Goal: Task Accomplishment & Management: Manage account settings

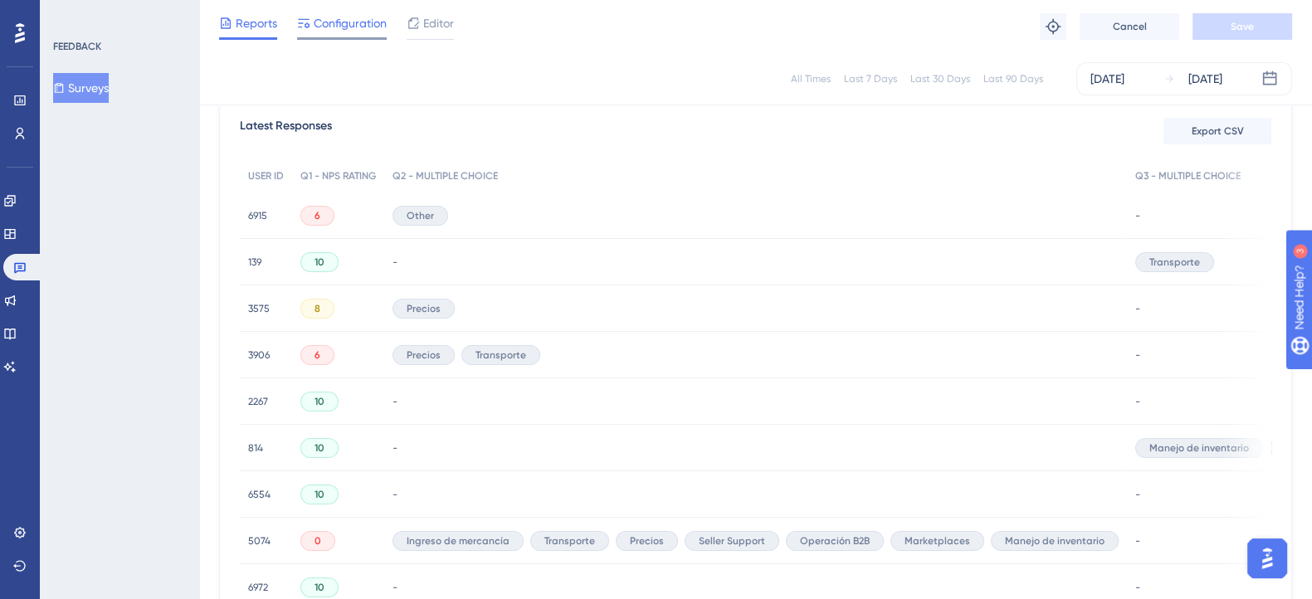
click at [334, 27] on span "Configuration" at bounding box center [350, 23] width 73 height 20
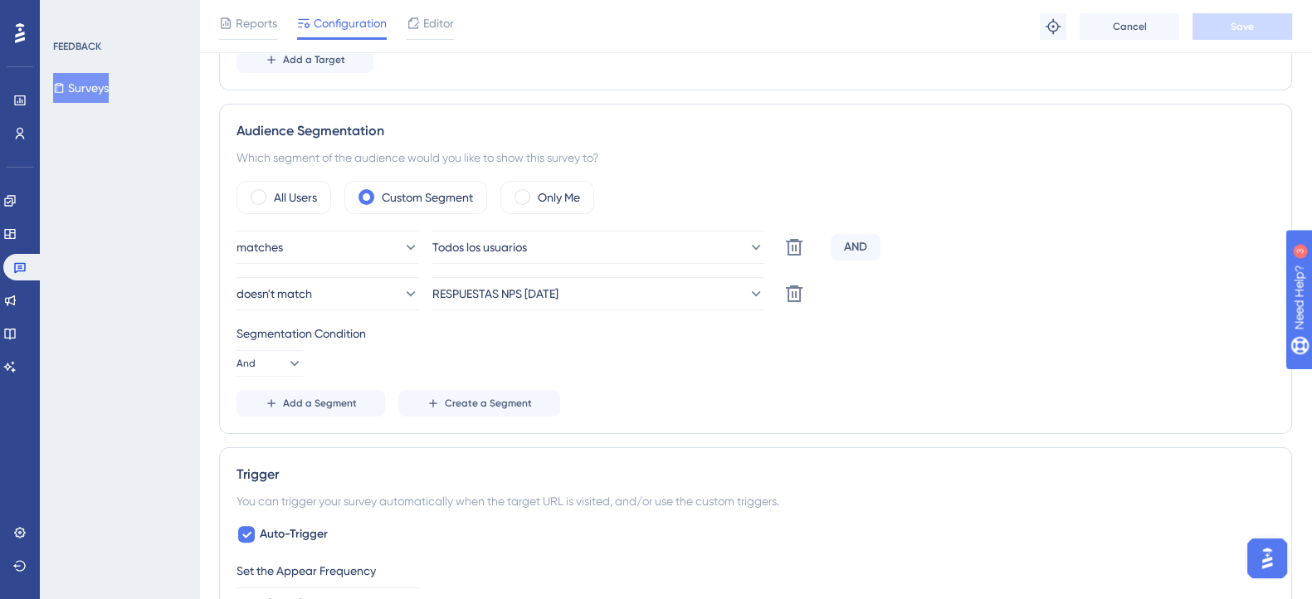
scroll to position [519, 0]
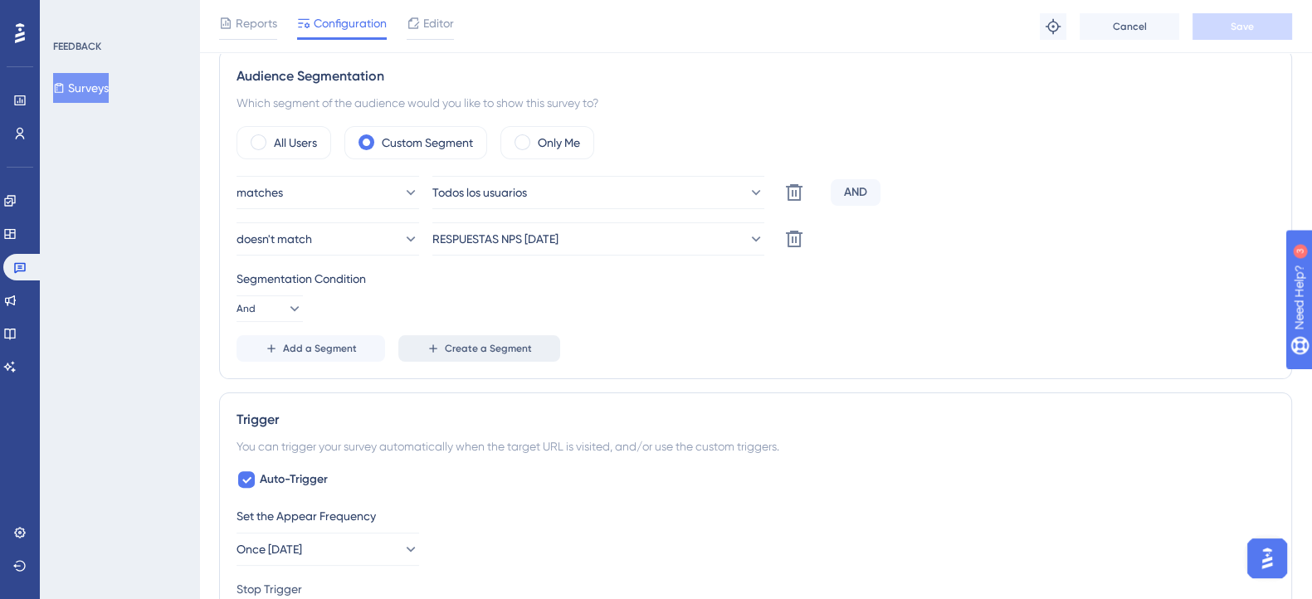
click at [500, 342] on span "Create a Segment" at bounding box center [488, 348] width 87 height 13
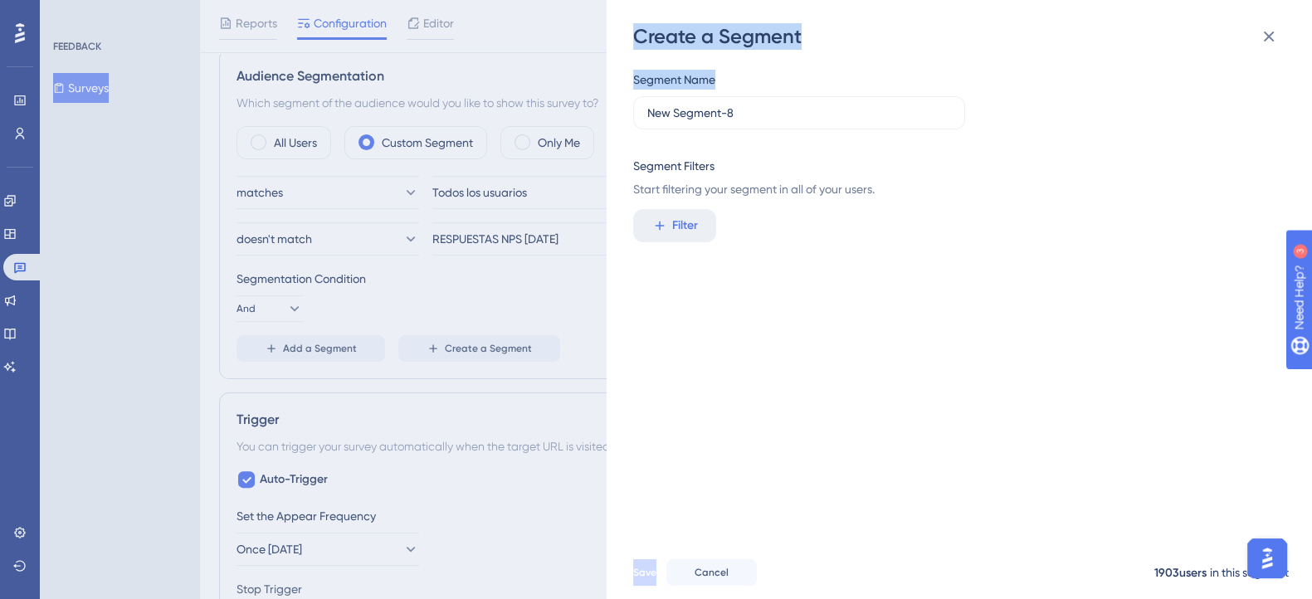
drag, startPoint x: 761, startPoint y: 101, endPoint x: 564, endPoint y: 120, distance: 198.4
click at [564, 120] on div "Create a Segment Segment Name New Segment-8 Segment Filters Start filtering you…" at bounding box center [656, 299] width 1312 height 599
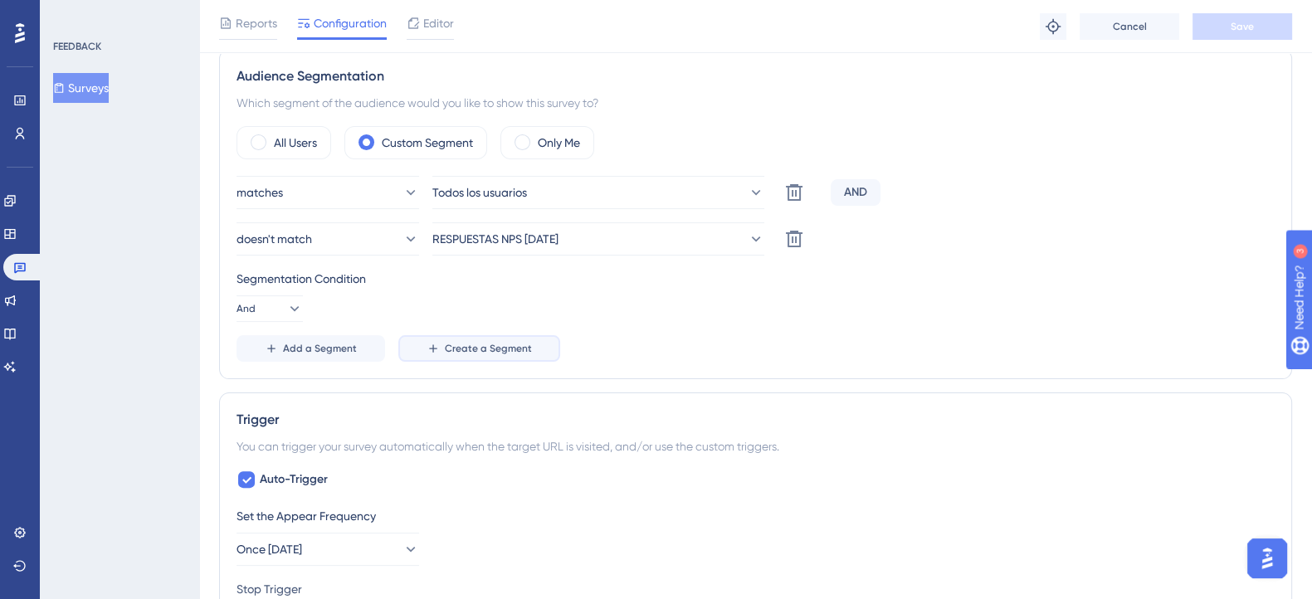
click at [436, 351] on icon at bounding box center [433, 348] width 13 height 13
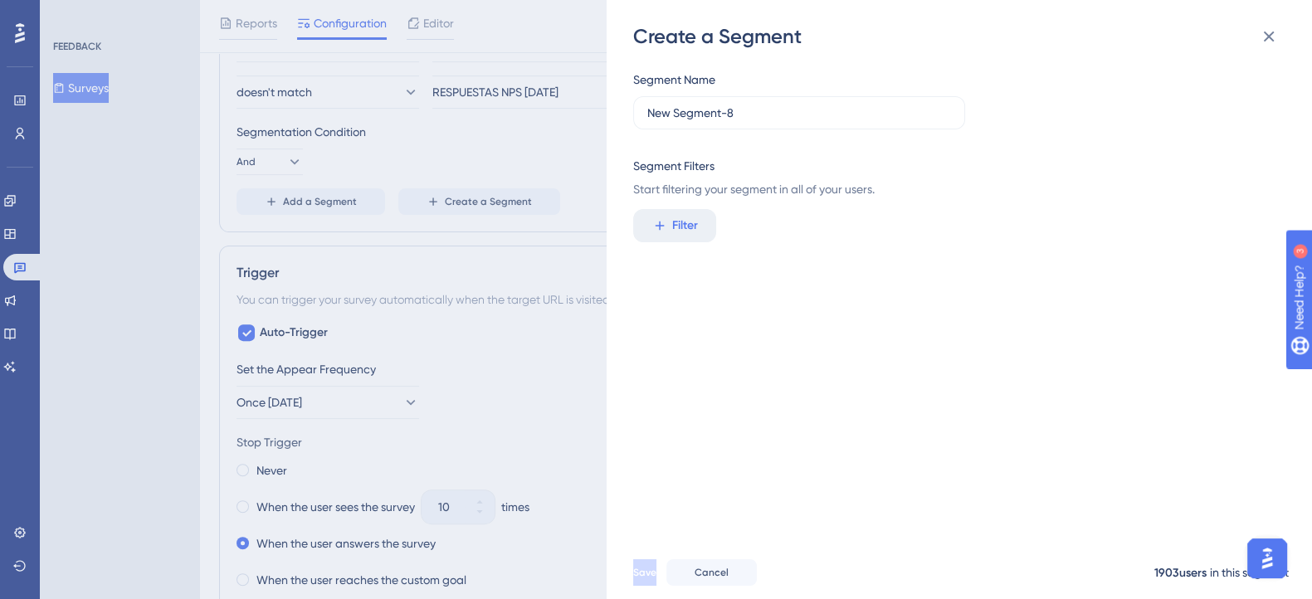
scroll to position [622, 0]
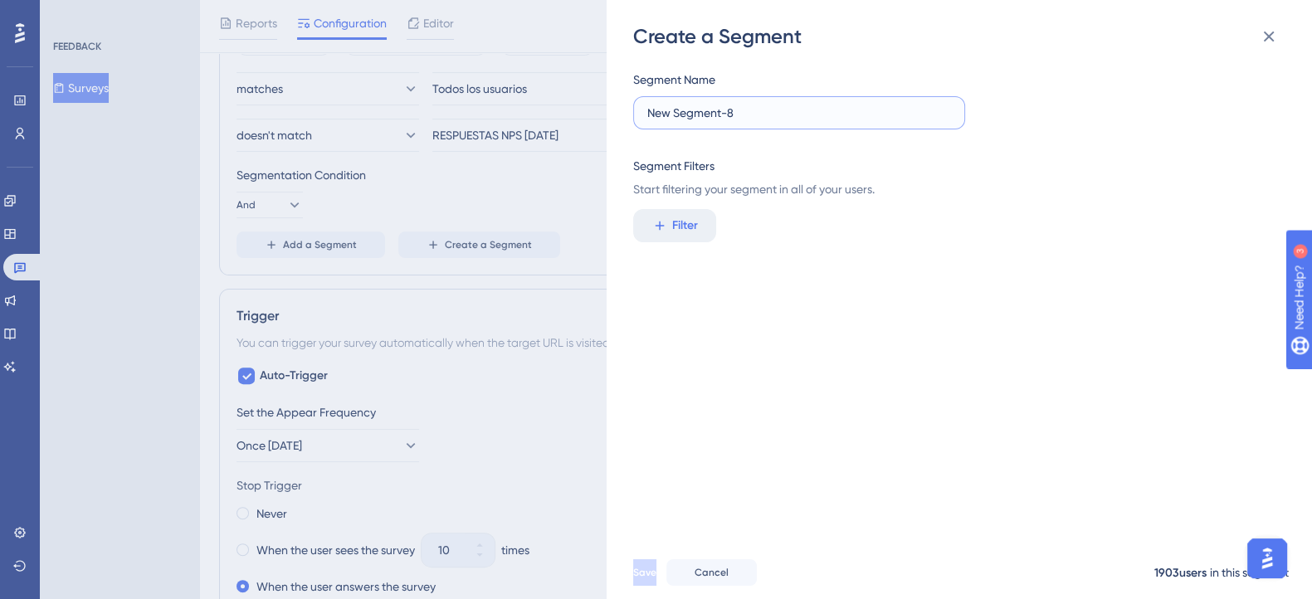
drag, startPoint x: 754, startPoint y: 112, endPoint x: 559, endPoint y: 118, distance: 195.9
click at [559, 118] on div "Create a Segment Segment Name New Segment-8 Segment Filters Start filtering you…" at bounding box center [656, 299] width 1312 height 599
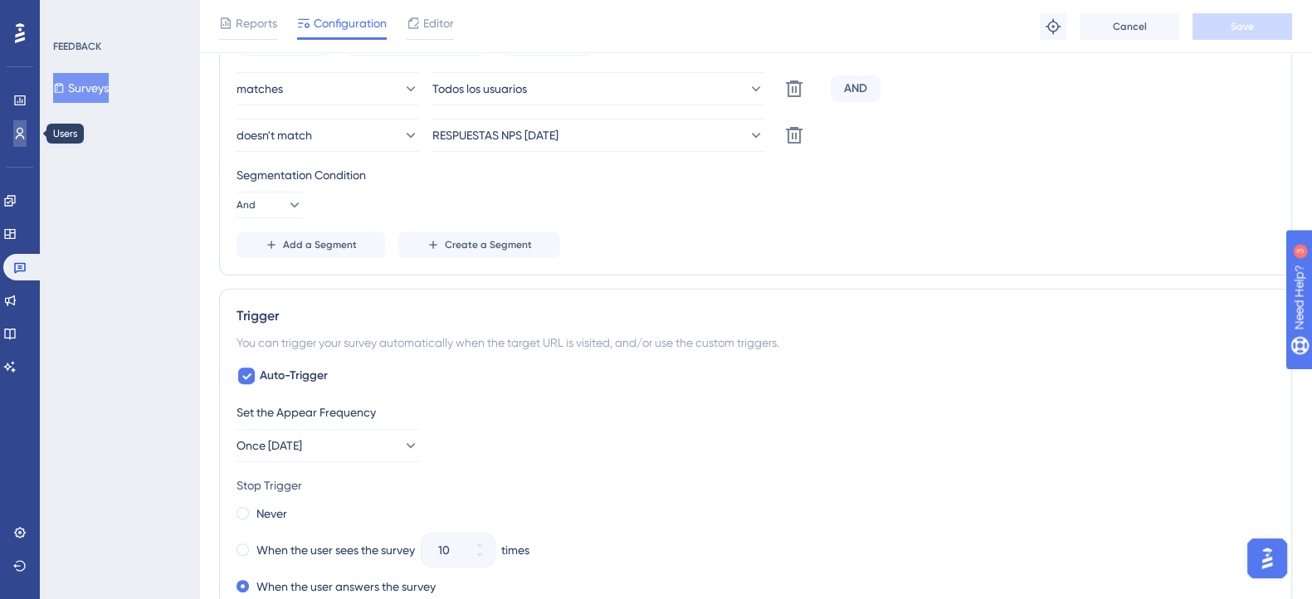
click at [16, 125] on link at bounding box center [19, 133] width 13 height 27
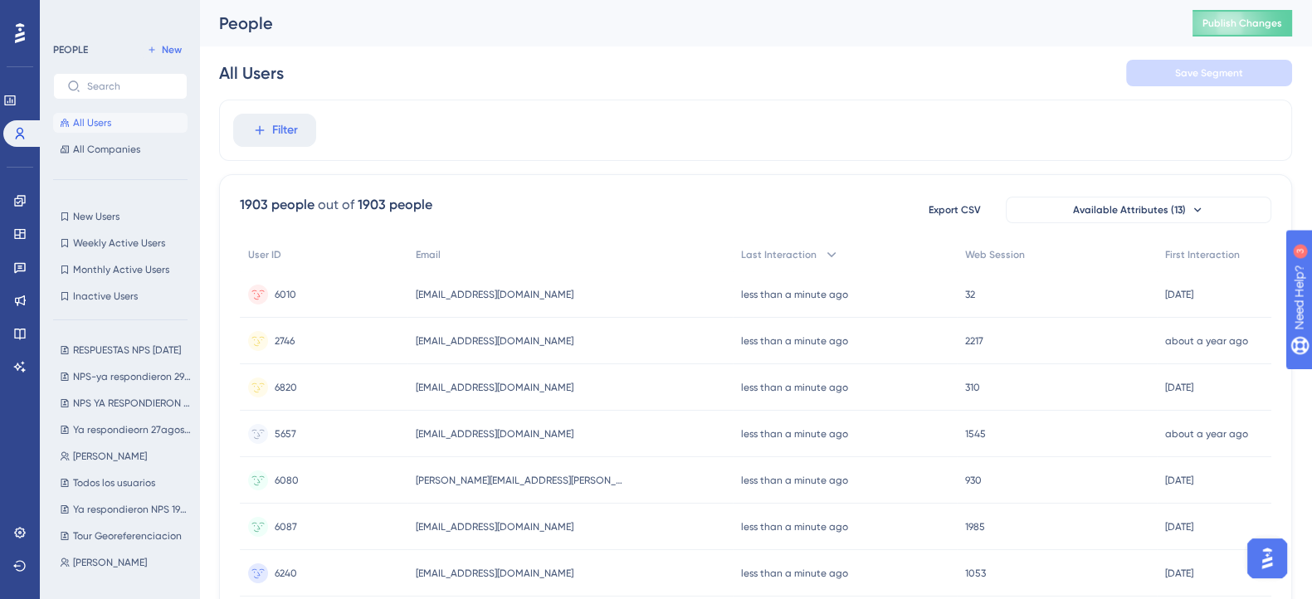
click at [1028, 71] on div "All Users Save Segment" at bounding box center [755, 72] width 1073 height 53
click at [159, 40] on button "New" at bounding box center [164, 50] width 46 height 20
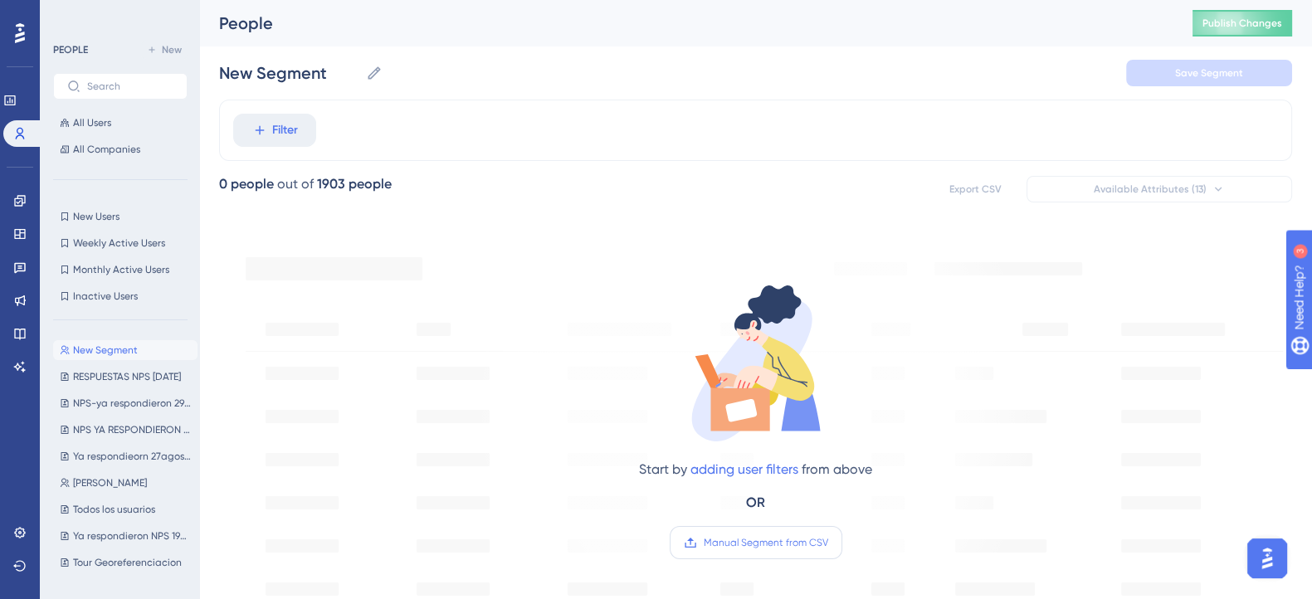
click at [784, 546] on span "Manual Segment from CSV" at bounding box center [766, 542] width 124 height 13
click at [828, 543] on input "Manual Segment from CSV" at bounding box center [828, 543] width 0 height 0
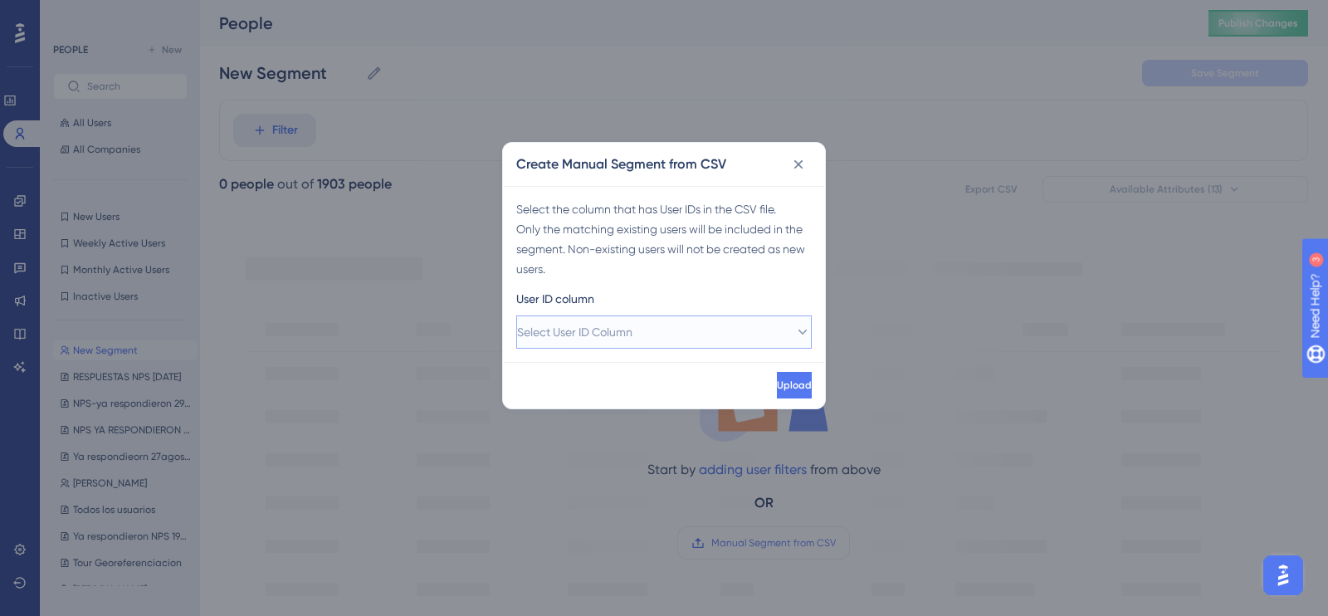
click at [628, 324] on span "Select User ID Column" at bounding box center [574, 332] width 115 height 20
click at [598, 374] on span "A - ID ORBITA" at bounding box center [575, 383] width 71 height 20
click at [775, 383] on span "Upload" at bounding box center [792, 384] width 35 height 13
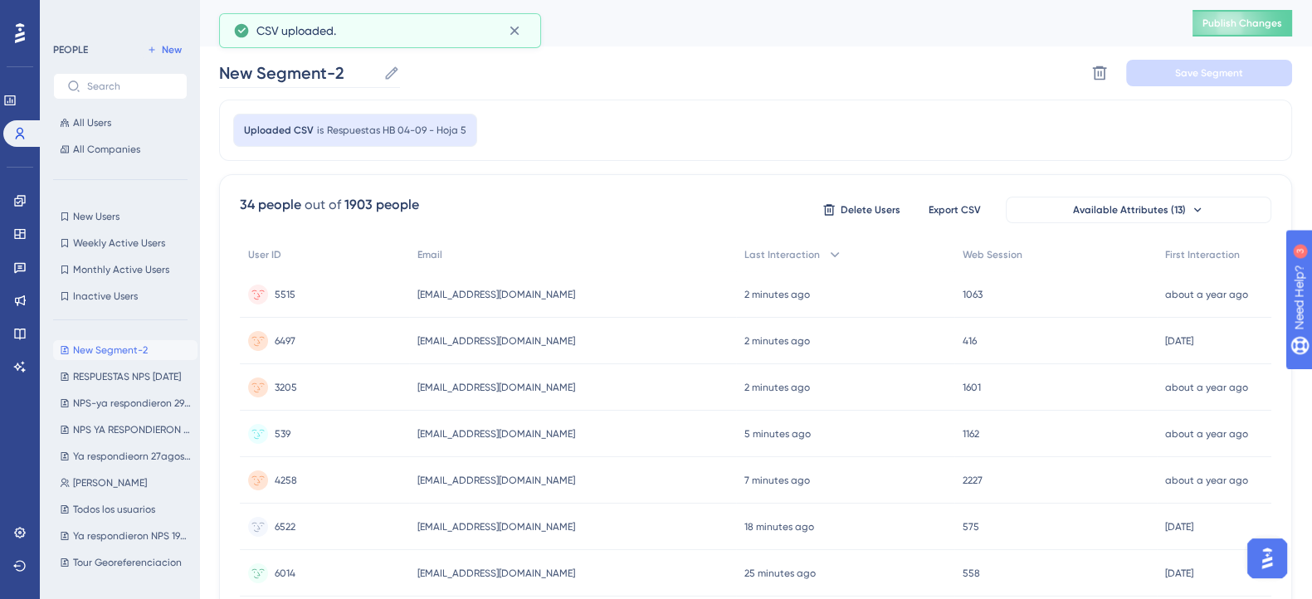
click at [346, 85] on label "New Segment-2 New Segment-2" at bounding box center [309, 73] width 181 height 30
click at [346, 85] on input "New Segment-2" at bounding box center [298, 72] width 158 height 23
drag, startPoint x: 346, startPoint y: 83, endPoint x: 154, endPoint y: 104, distance: 193.7
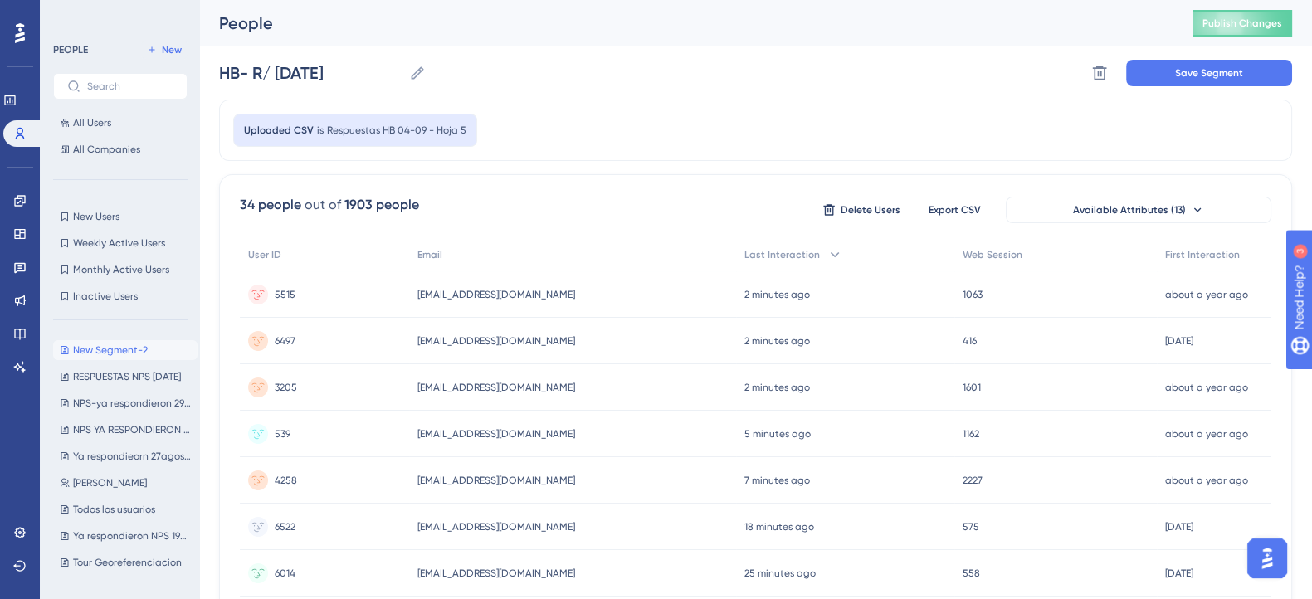
click at [606, 67] on div "HB- R/ [DATE] HB- R/ [DATE] Delete Segment Save Segment" at bounding box center [755, 72] width 1073 height 53
click at [1184, 72] on span "Save Segment" at bounding box center [1209, 72] width 68 height 13
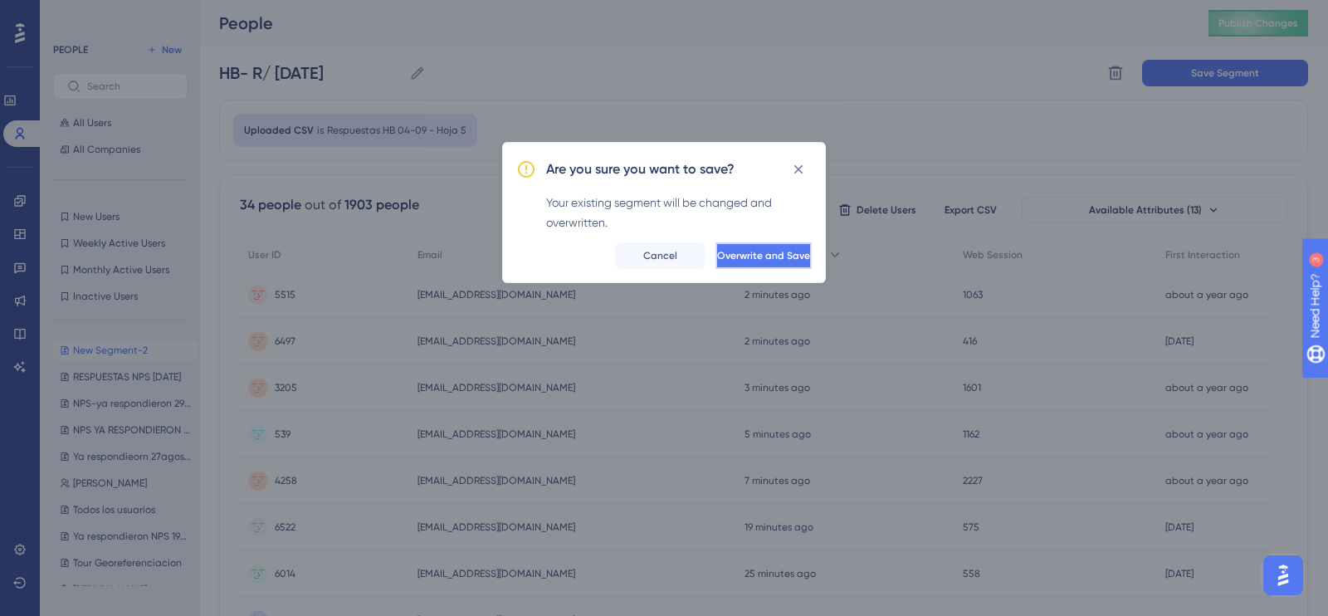
click at [733, 267] on button "Overwrite and Save" at bounding box center [763, 255] width 96 height 27
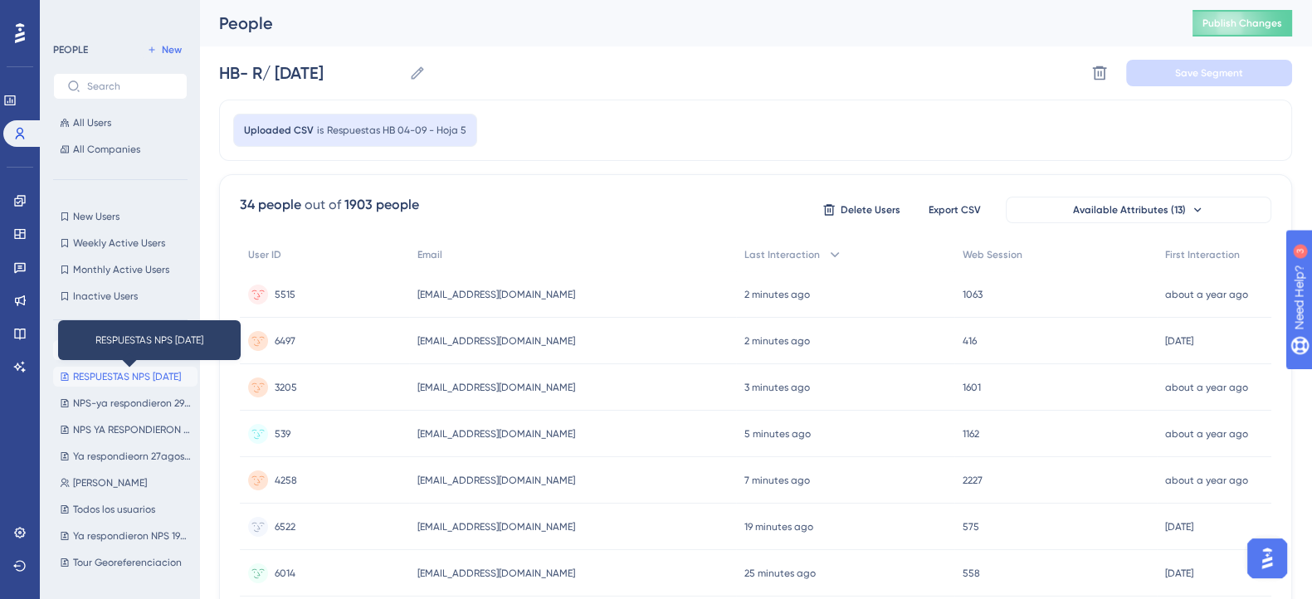
click at [111, 375] on span "RESPUESTAS NPS [DATE]" at bounding box center [127, 376] width 108 height 13
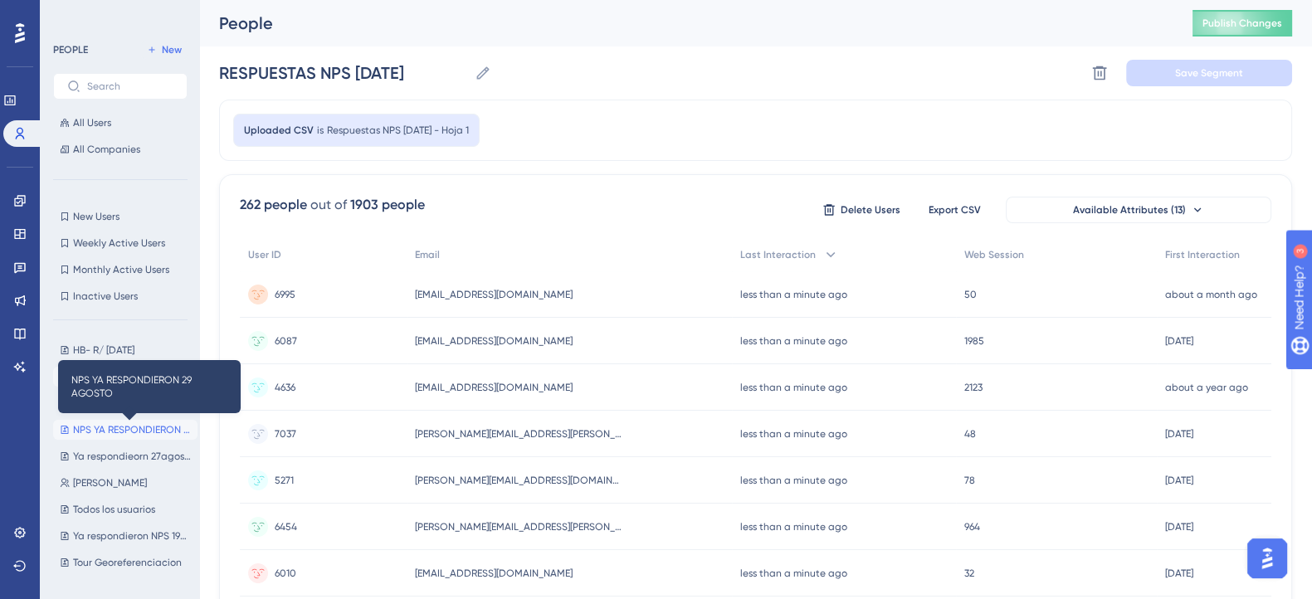
click at [127, 423] on span "NPS YA RESPONDIERON 29 AGOSTO" at bounding box center [132, 429] width 118 height 13
type input "NPS YA RESPONDIERON 29 AGOSTO"
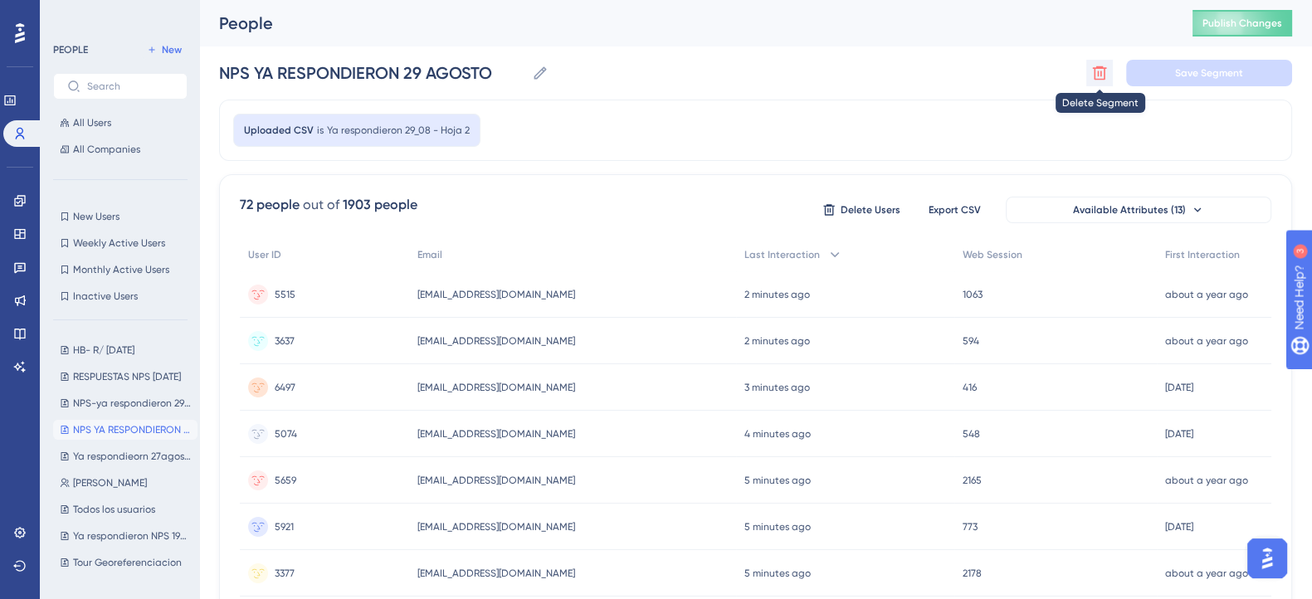
click at [1103, 80] on icon at bounding box center [1100, 73] width 14 height 14
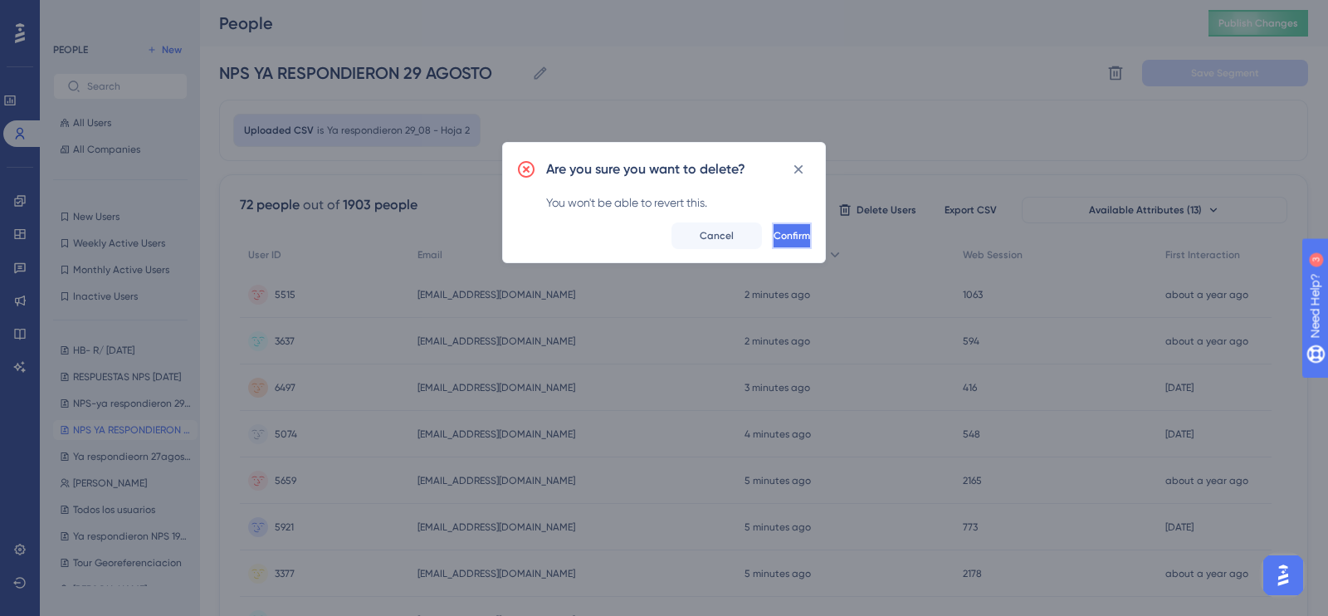
click at [772, 240] on button "Confirm" at bounding box center [792, 235] width 40 height 27
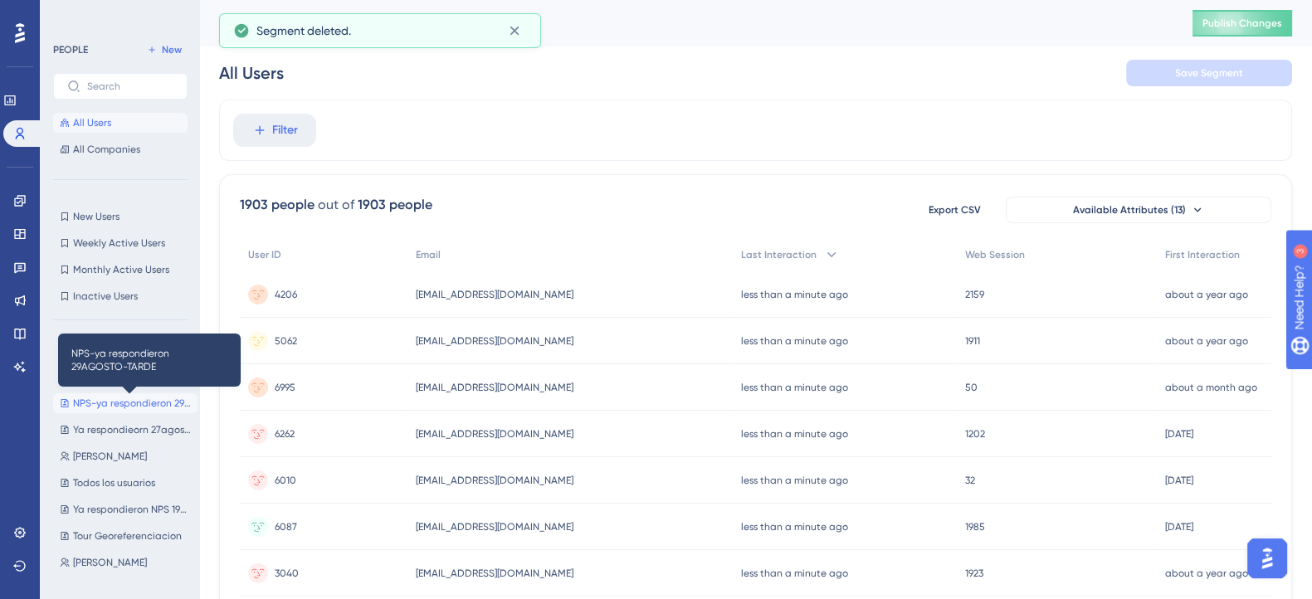
click at [105, 398] on span "NPS-ya respondieron 29AGOSTO-TARDE" at bounding box center [132, 403] width 118 height 13
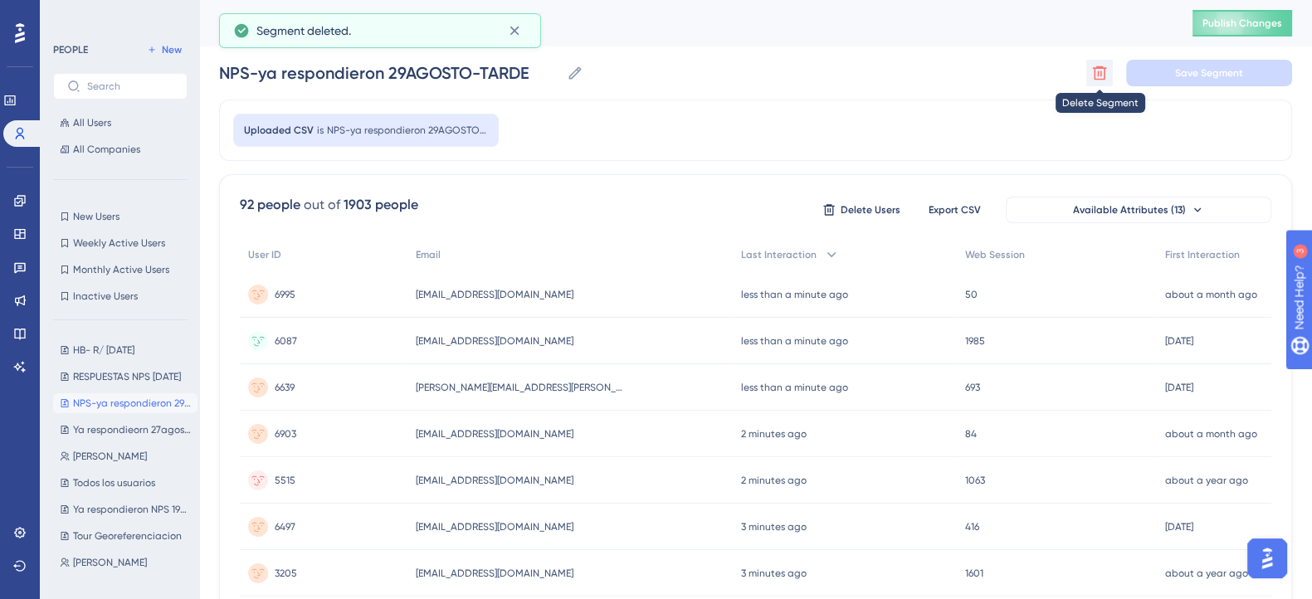
click at [1094, 72] on icon at bounding box center [1100, 73] width 14 height 14
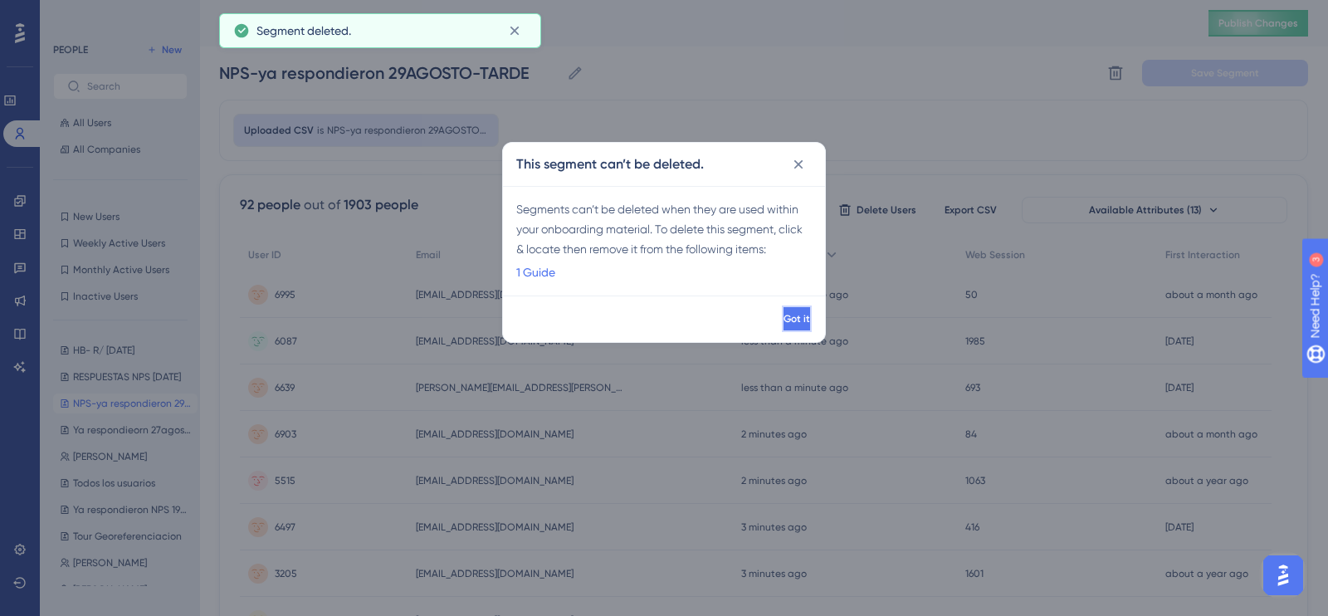
click at [783, 318] on span "Got it" at bounding box center [796, 318] width 27 height 13
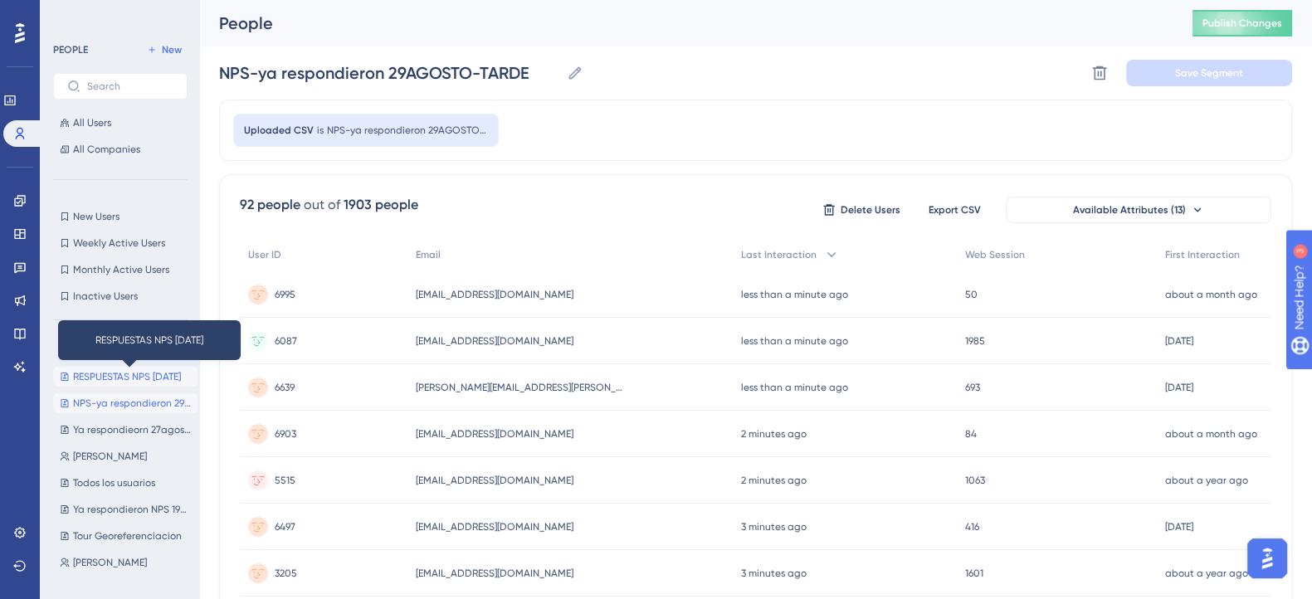
click at [125, 379] on span "RESPUESTAS NPS [DATE]" at bounding box center [127, 376] width 108 height 13
type input "RESPUESTAS NPS [DATE]"
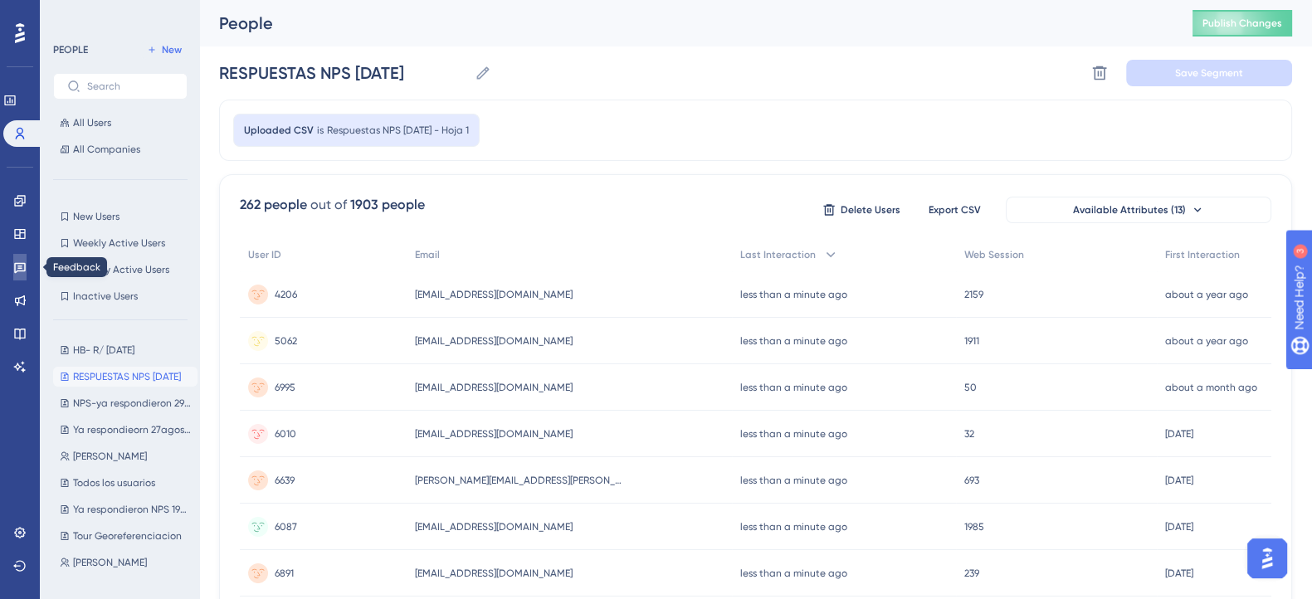
click at [14, 263] on icon at bounding box center [20, 268] width 12 height 11
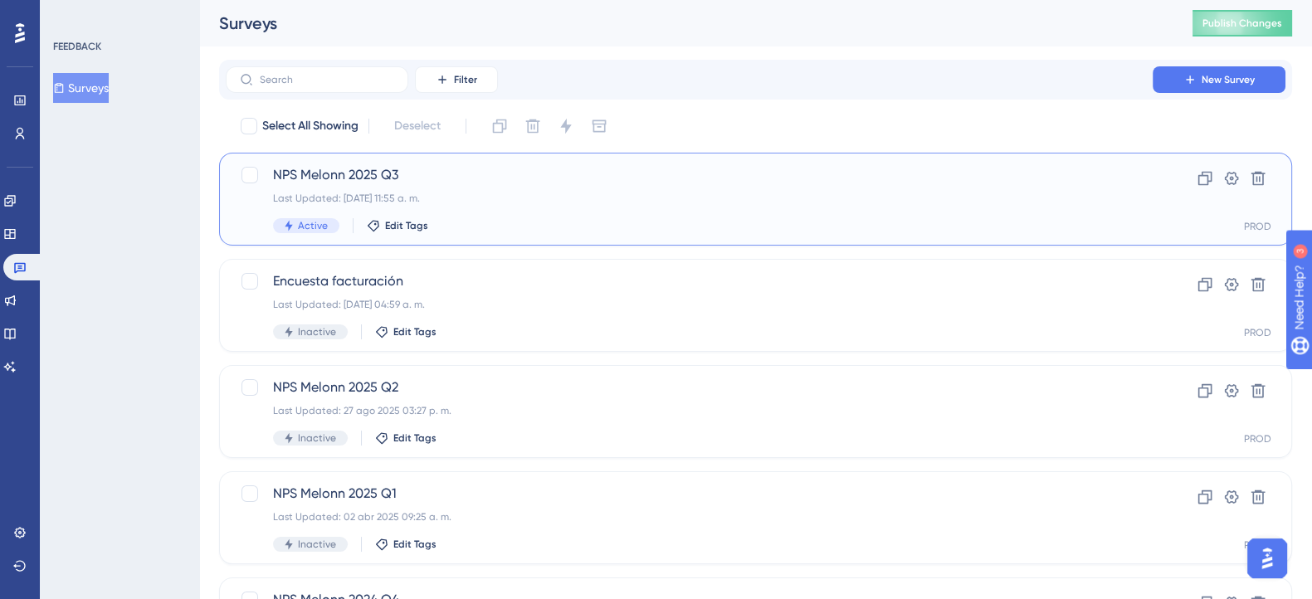
click at [468, 187] on div "NPS Melonn 2025 Q3 Last Updated: [DATE] 11:55 a. m. Active Edit Tags" at bounding box center [689, 199] width 832 height 68
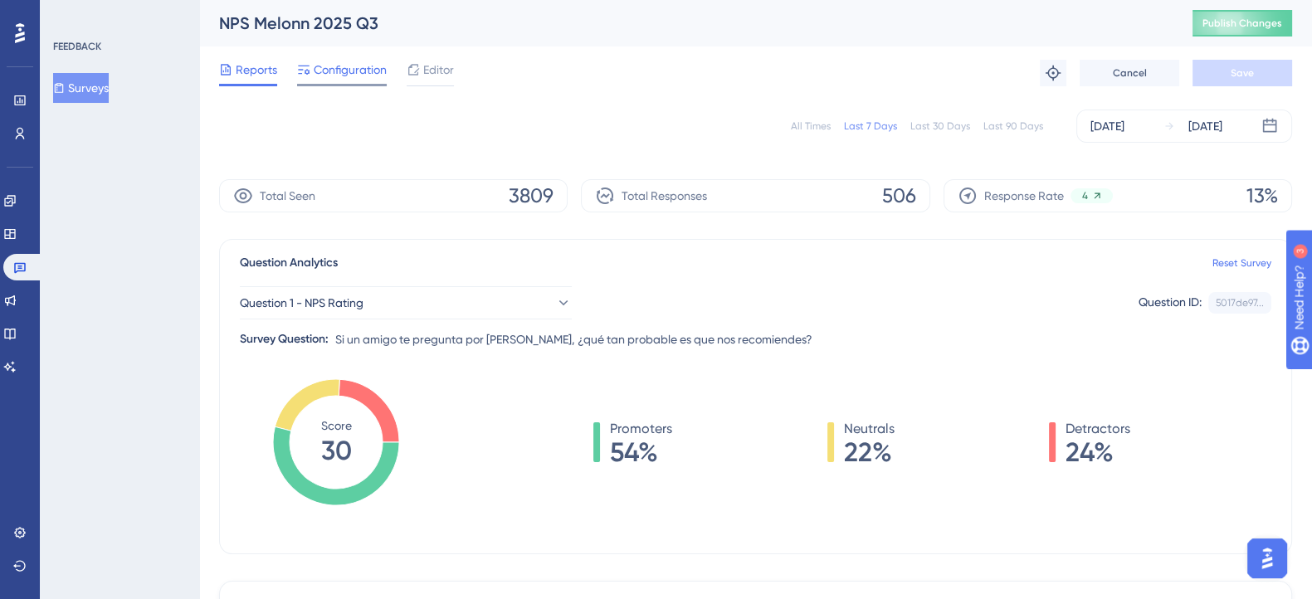
click at [331, 76] on span "Configuration" at bounding box center [350, 70] width 73 height 20
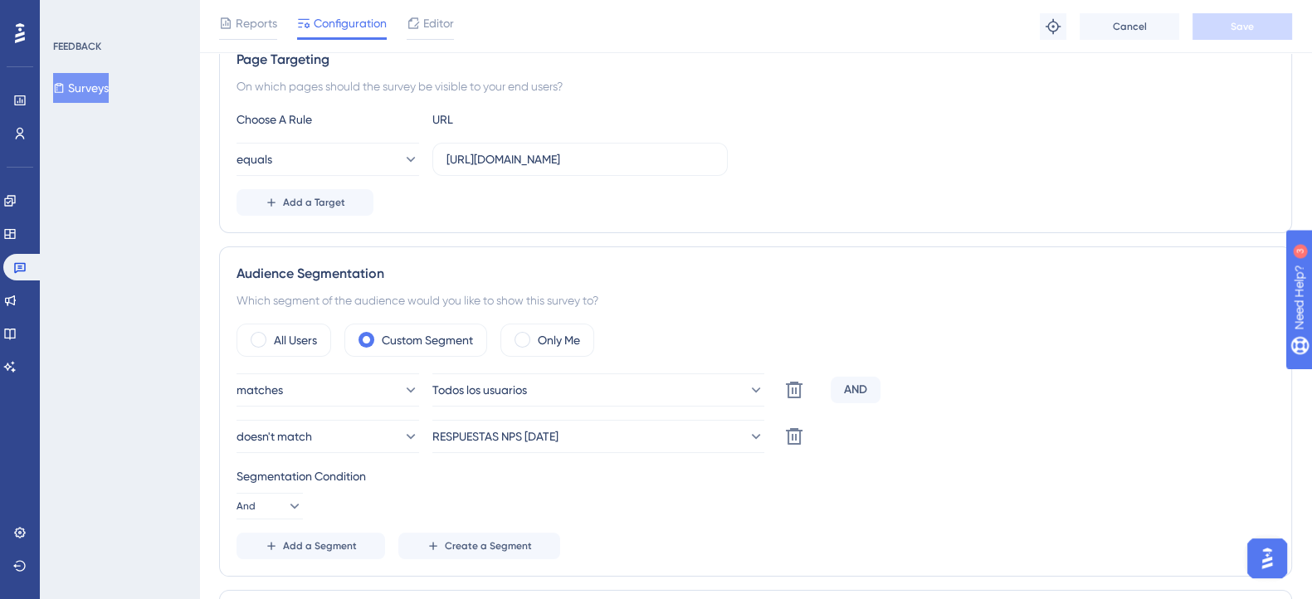
scroll to position [519, 0]
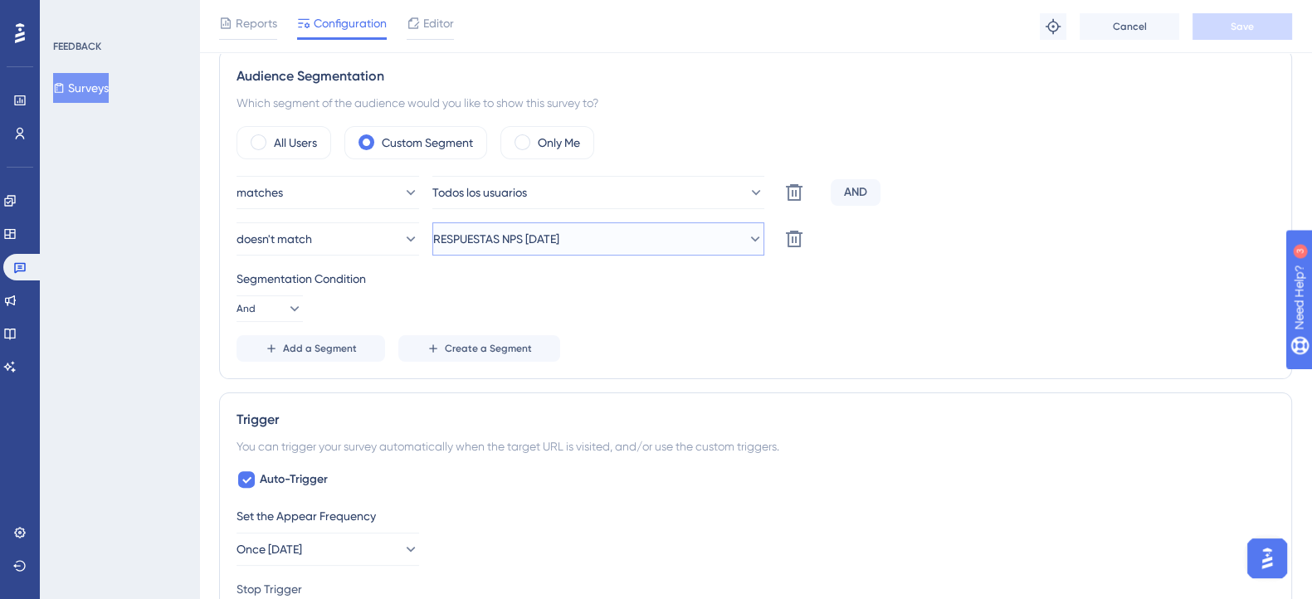
click at [665, 238] on button "RESPUESTAS NPS [DATE]" at bounding box center [598, 238] width 332 height 33
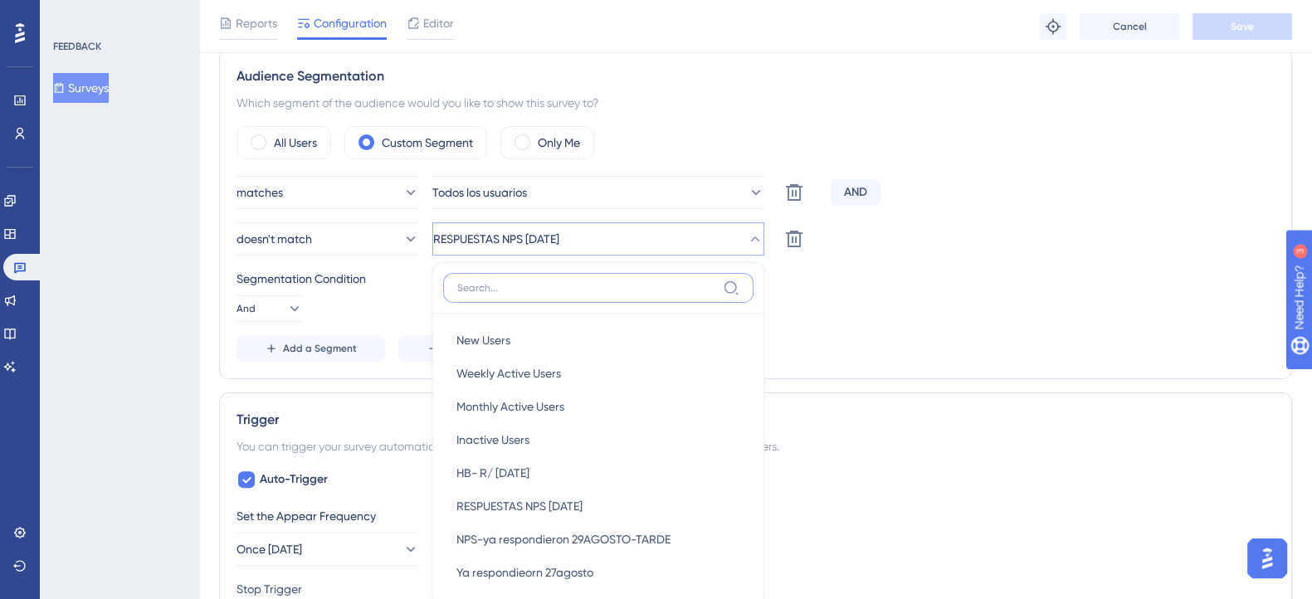
scroll to position [638, 0]
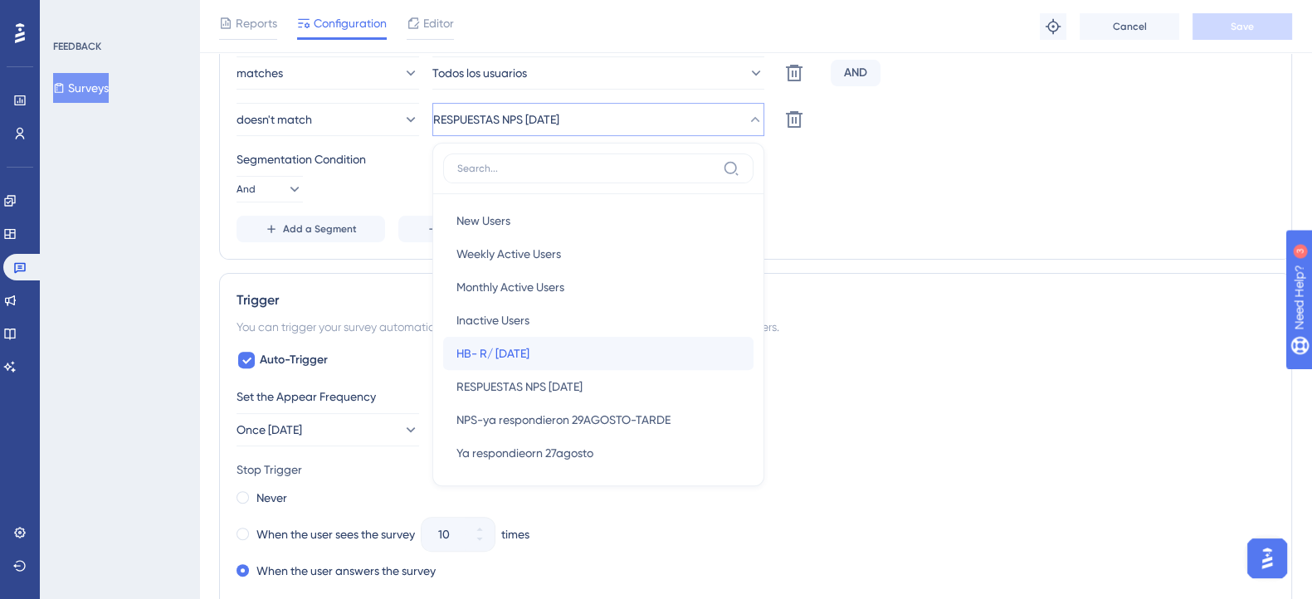
click at [588, 346] on div "HB- R/ [DATE] HB- R/ [DATE]" at bounding box center [598, 353] width 284 height 33
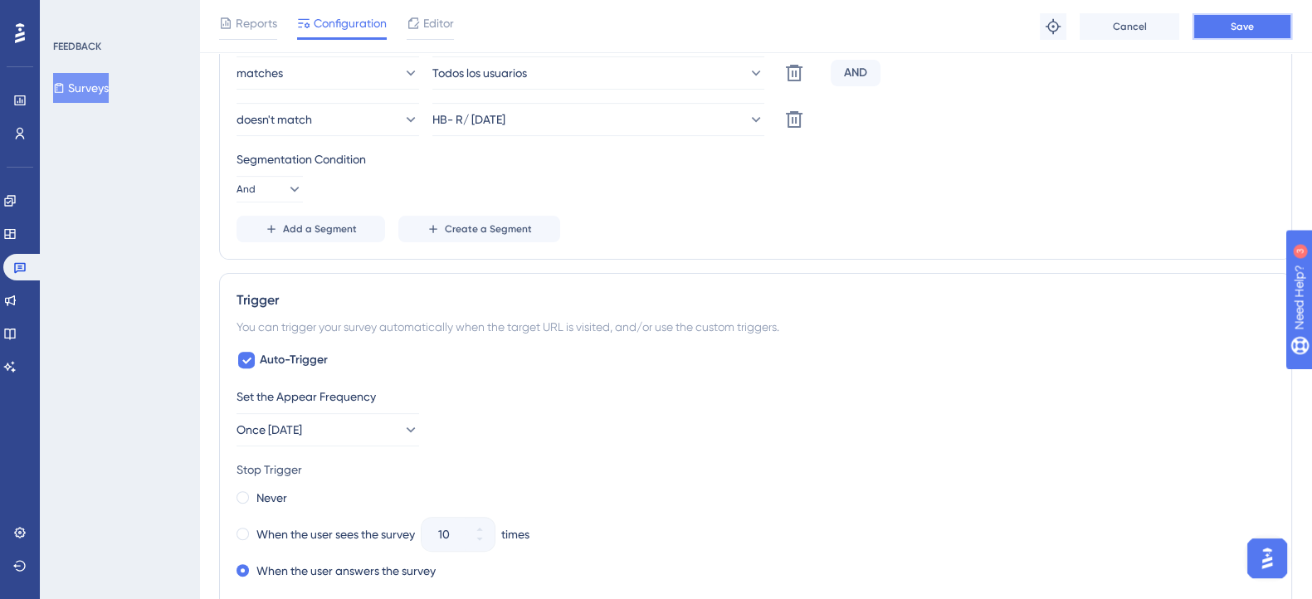
click at [1228, 23] on button "Save" at bounding box center [1243, 26] width 100 height 27
